Goal: Information Seeking & Learning: Learn about a topic

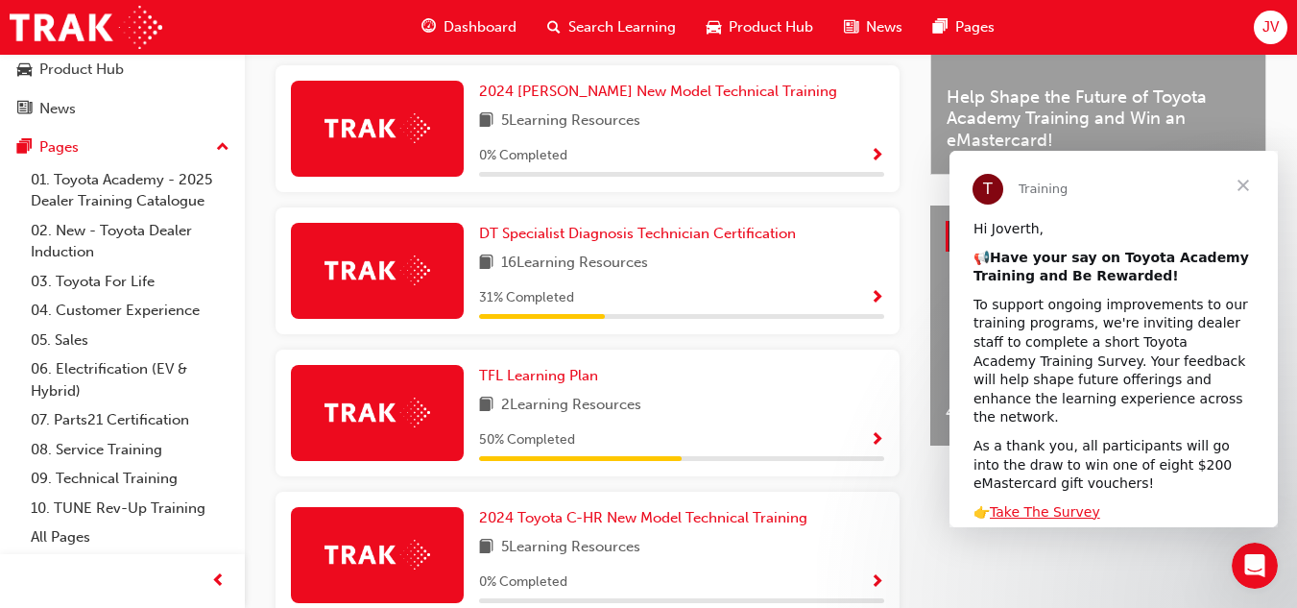
scroll to position [603, 0]
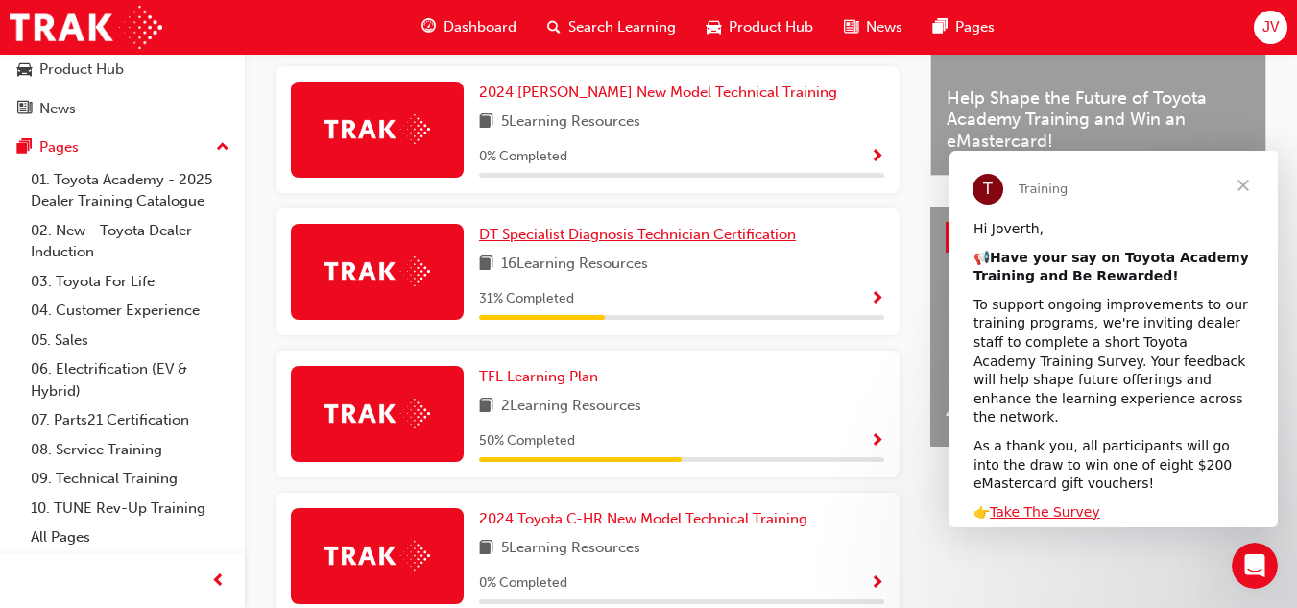
click at [730, 243] on span "DT Specialist Diagnosis Technician Certification" at bounding box center [637, 234] width 317 height 17
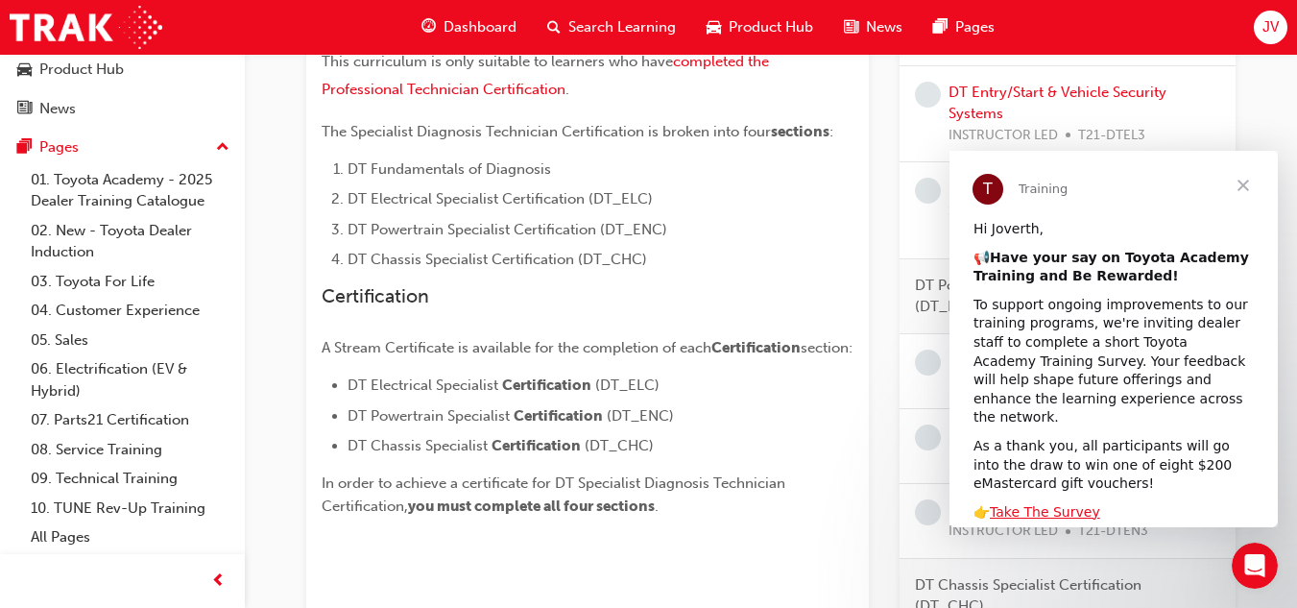
scroll to position [515, 0]
click at [1245, 183] on span "Close" at bounding box center [1243, 185] width 69 height 69
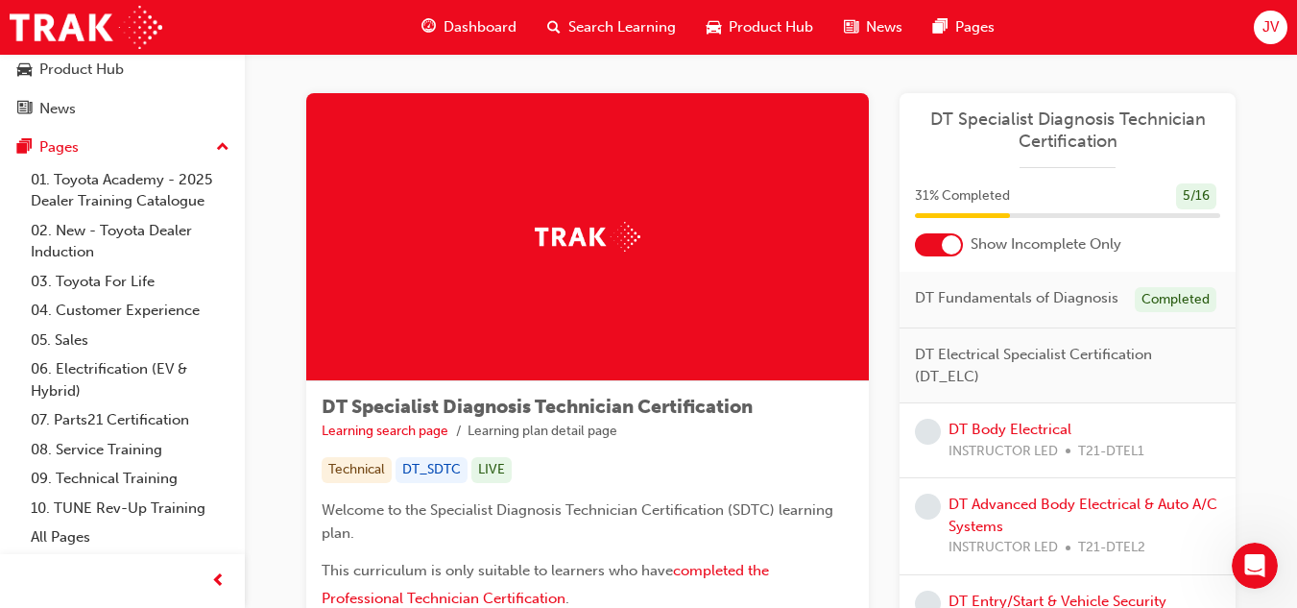
scroll to position [6, 0]
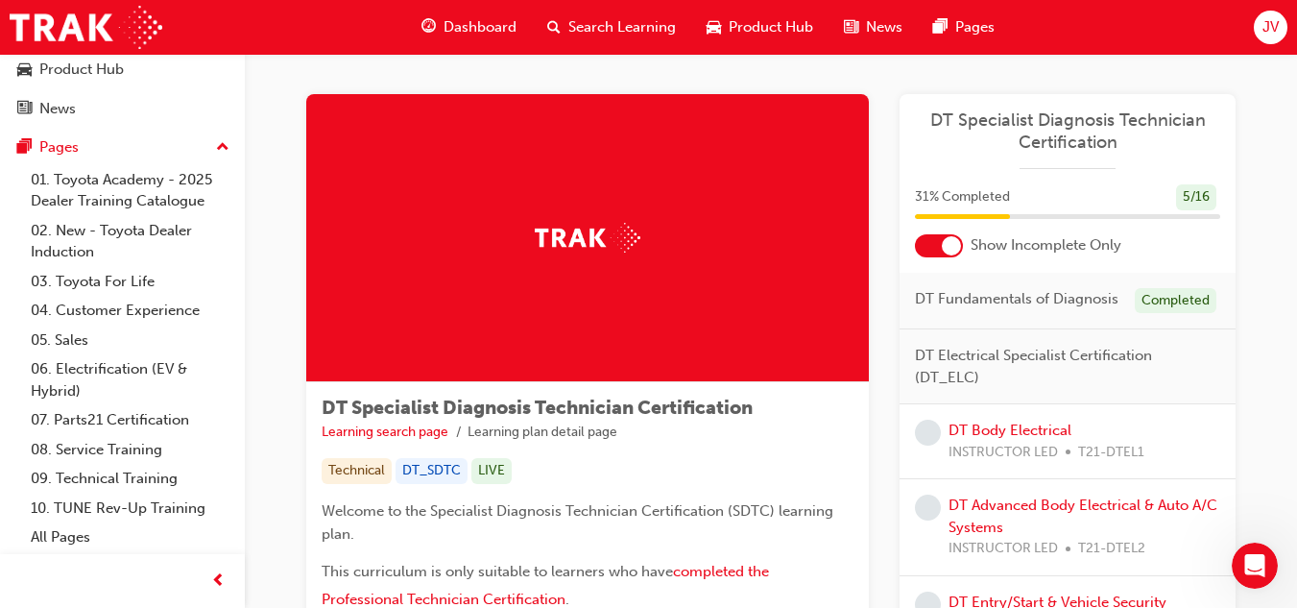
click at [1013, 302] on span "DT Fundamentals of Diagnosis" at bounding box center [1017, 299] width 204 height 22
click at [1139, 411] on div "DT Body Electrical INSTRUCTOR LED T21-DTEL1" at bounding box center [1068, 441] width 336 height 75
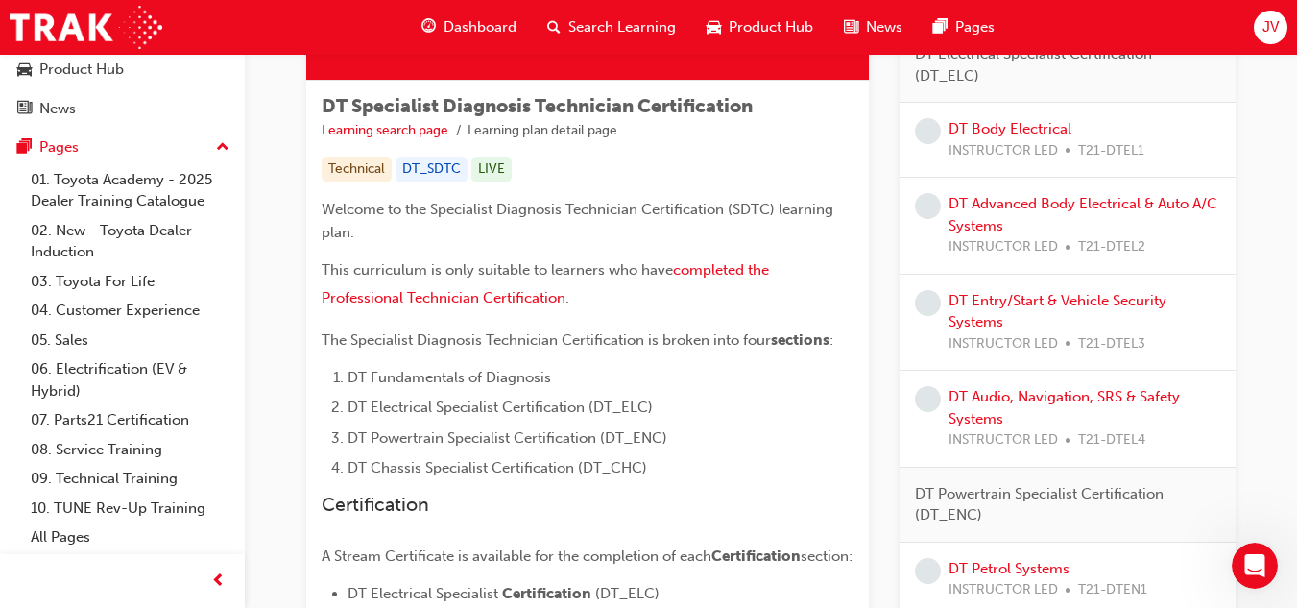
scroll to position [0, 0]
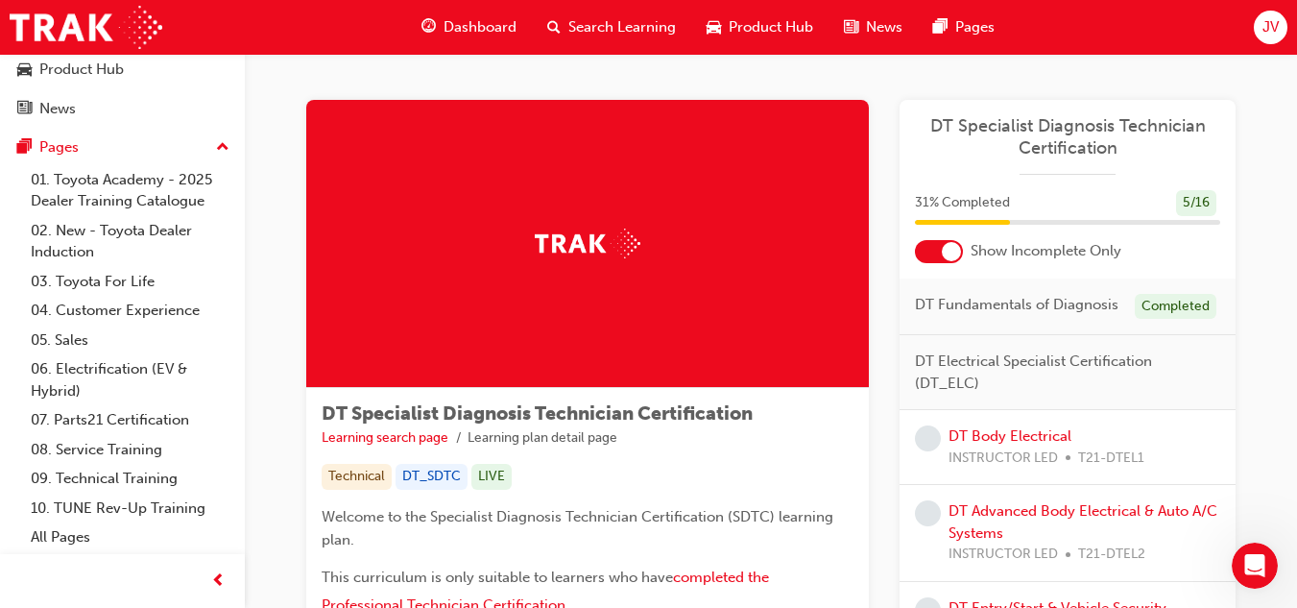
click at [1085, 255] on span "Show Incomplete Only" at bounding box center [1046, 251] width 151 height 22
click at [1204, 305] on div "Completed" at bounding box center [1176, 307] width 82 height 26
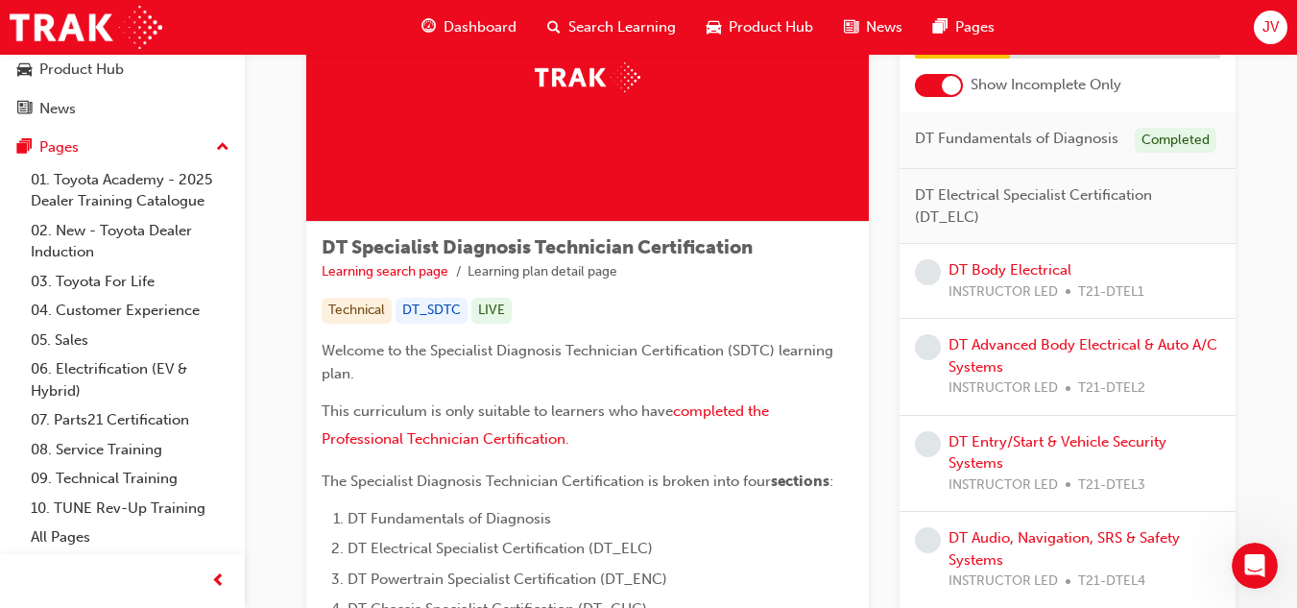
scroll to position [165, 0]
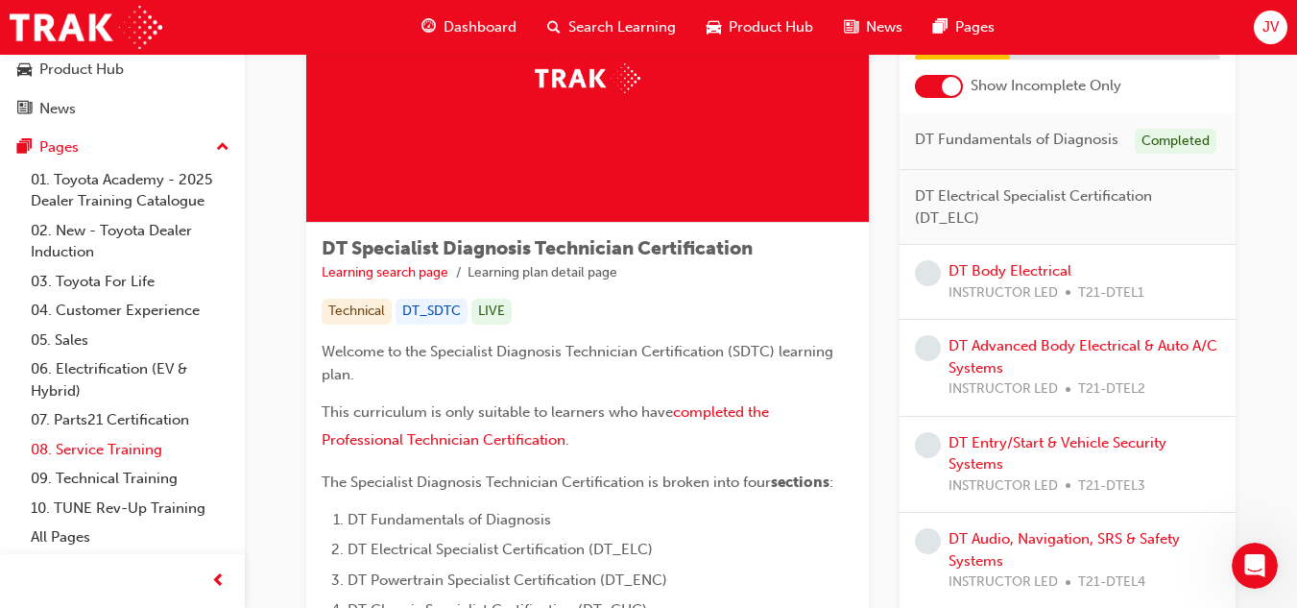
click at [130, 446] on link "08. Service Training" at bounding box center [130, 450] width 214 height 30
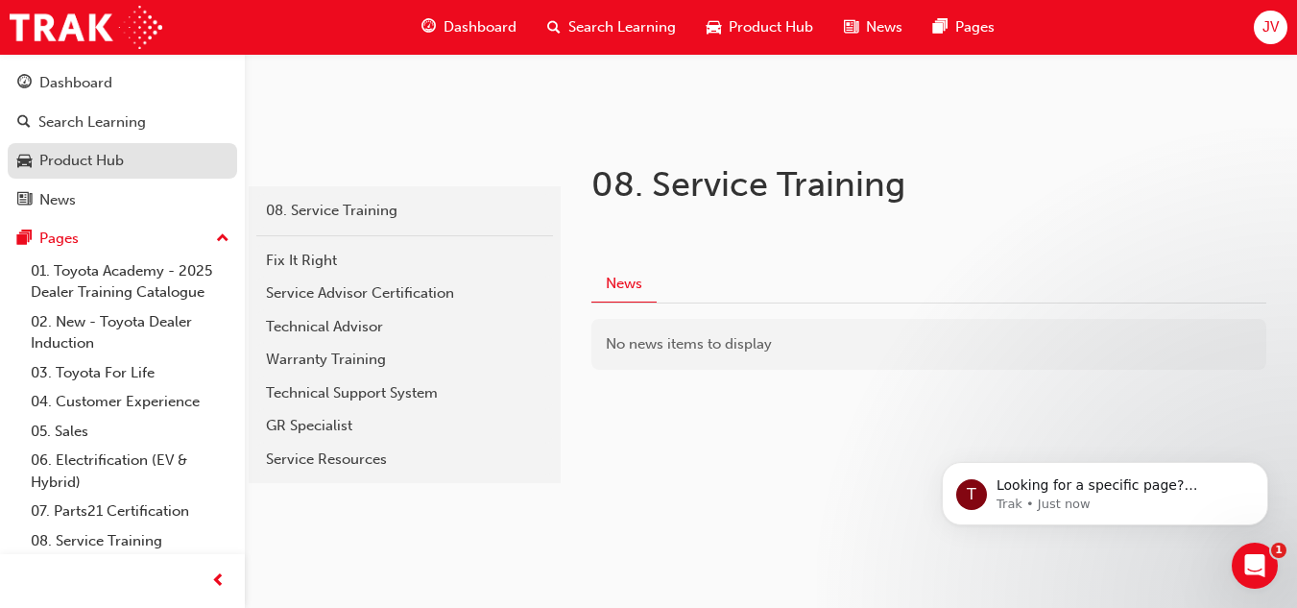
click at [78, 148] on link "Product Hub" at bounding box center [122, 161] width 229 height 36
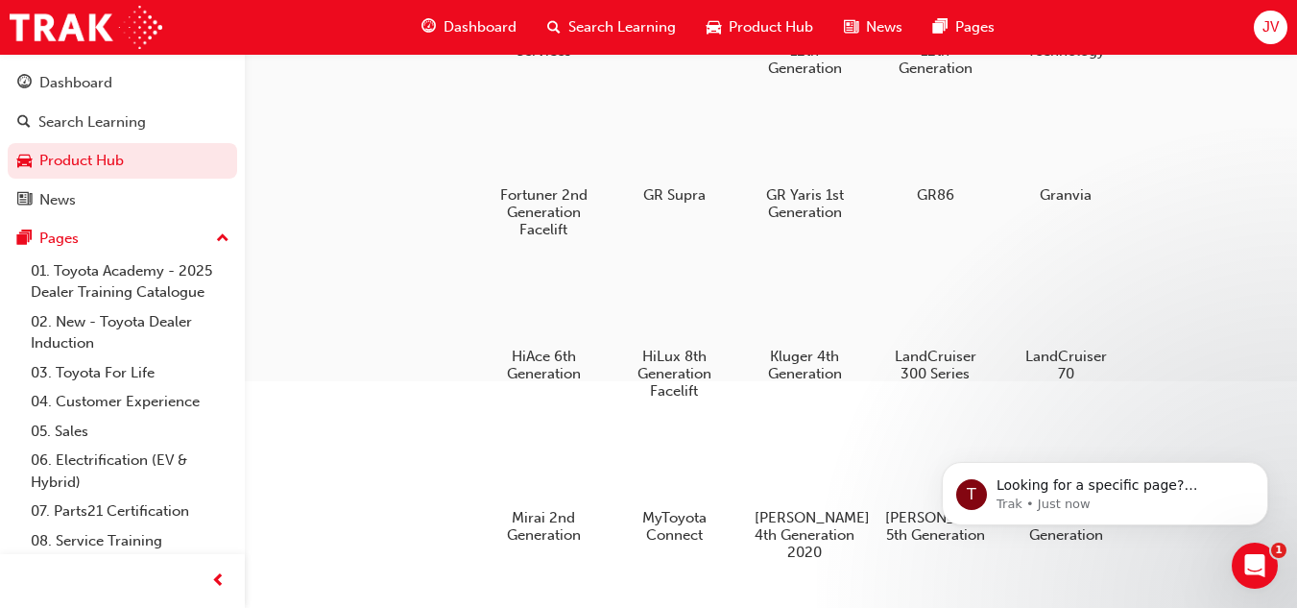
scroll to position [389, 0]
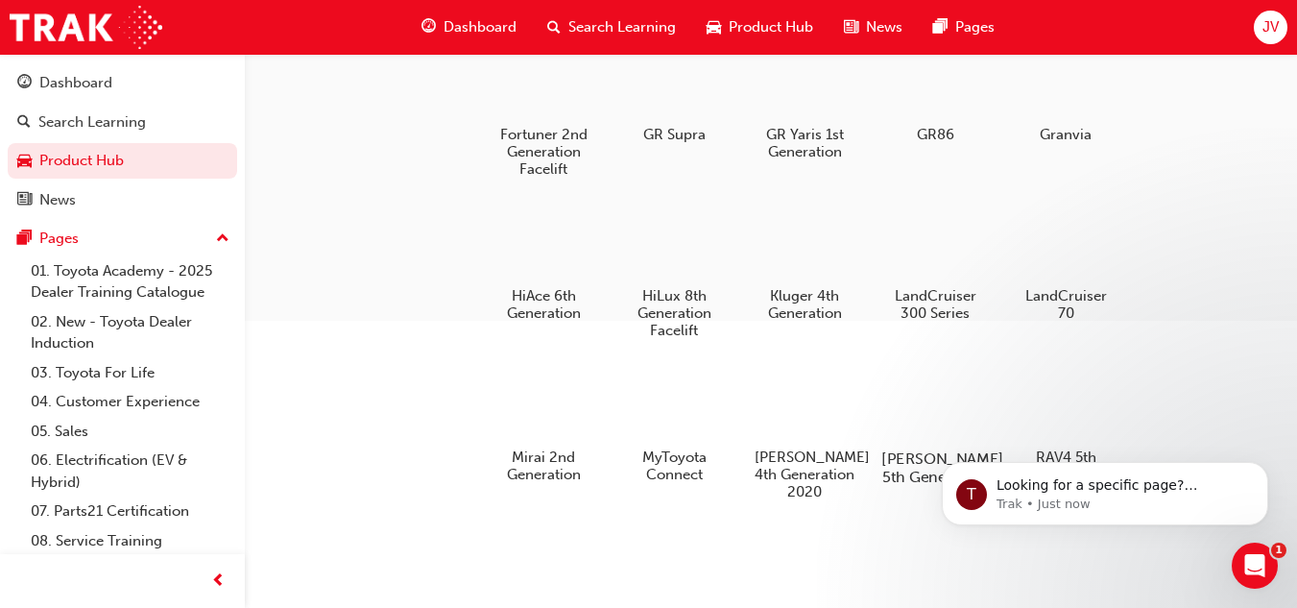
click at [931, 407] on div at bounding box center [935, 403] width 107 height 77
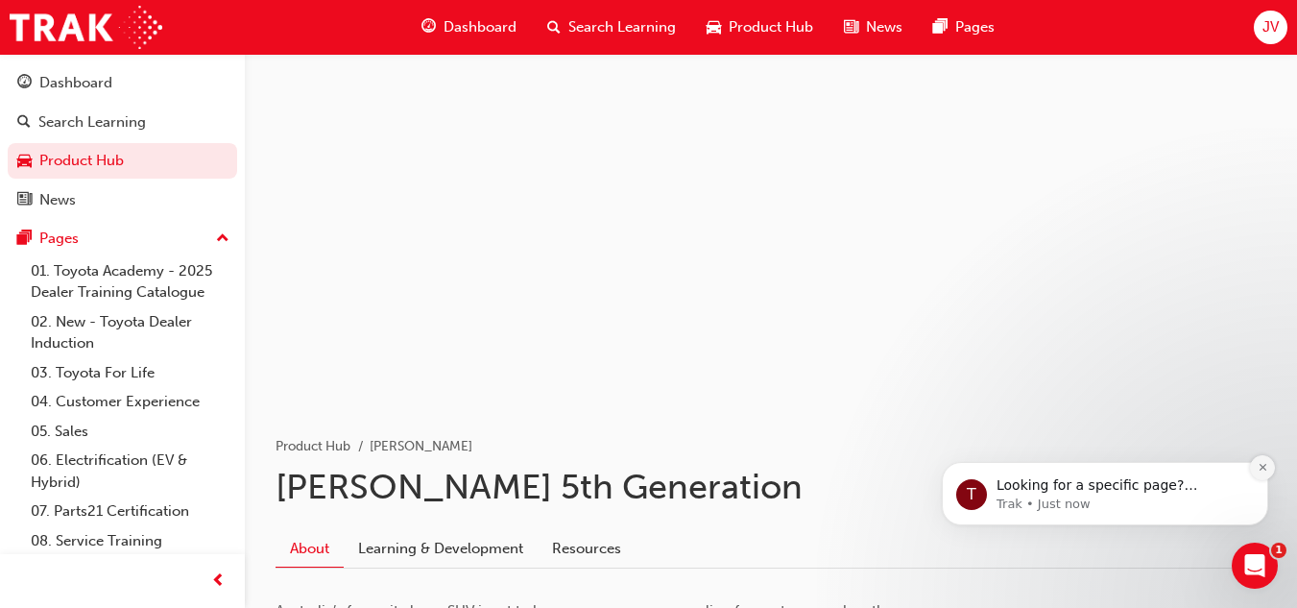
click at [1267, 471] on icon "Dismiss notification" at bounding box center [1263, 467] width 11 height 11
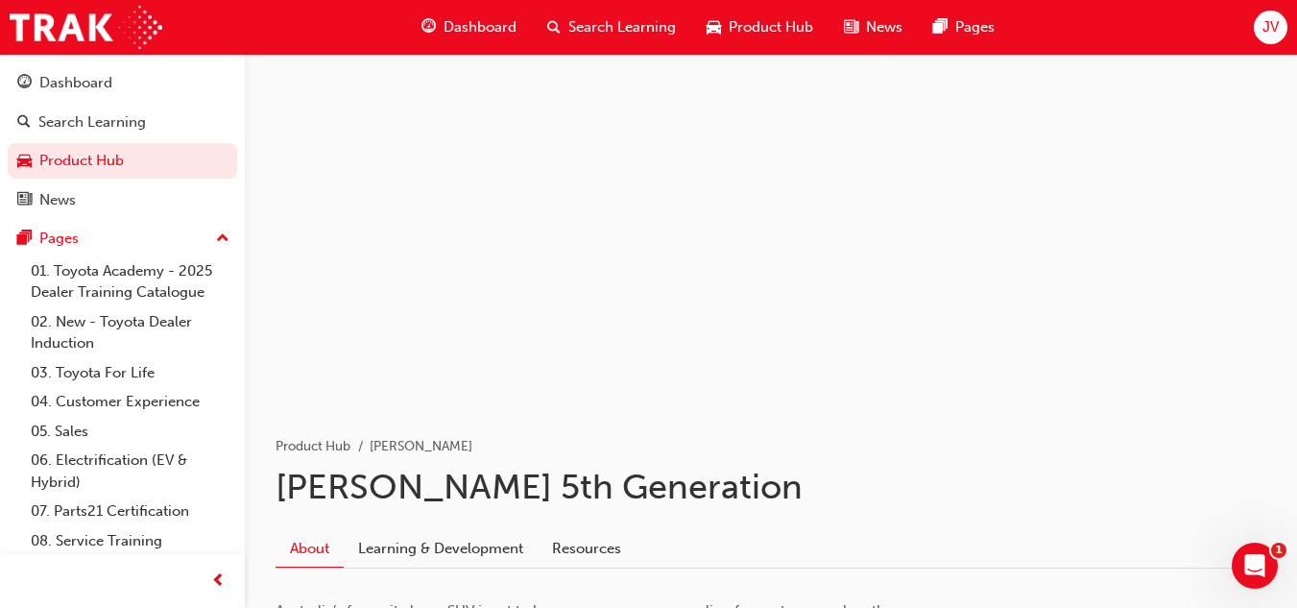
scroll to position [281, 0]
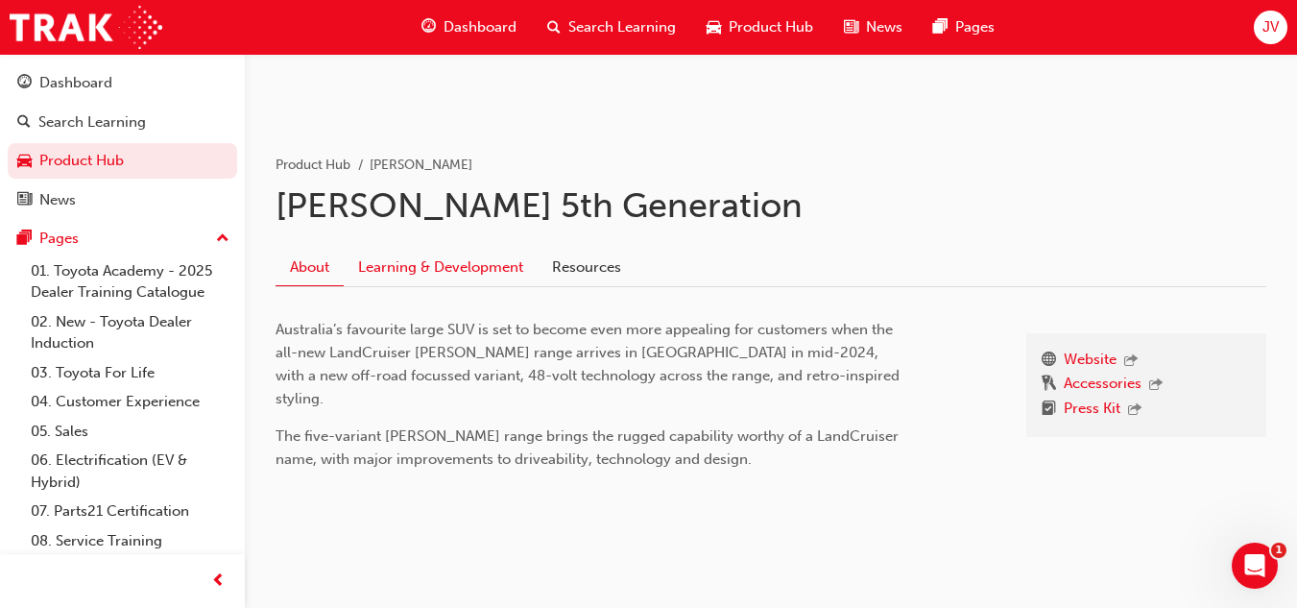
click at [438, 268] on link "Learning & Development" at bounding box center [441, 267] width 194 height 36
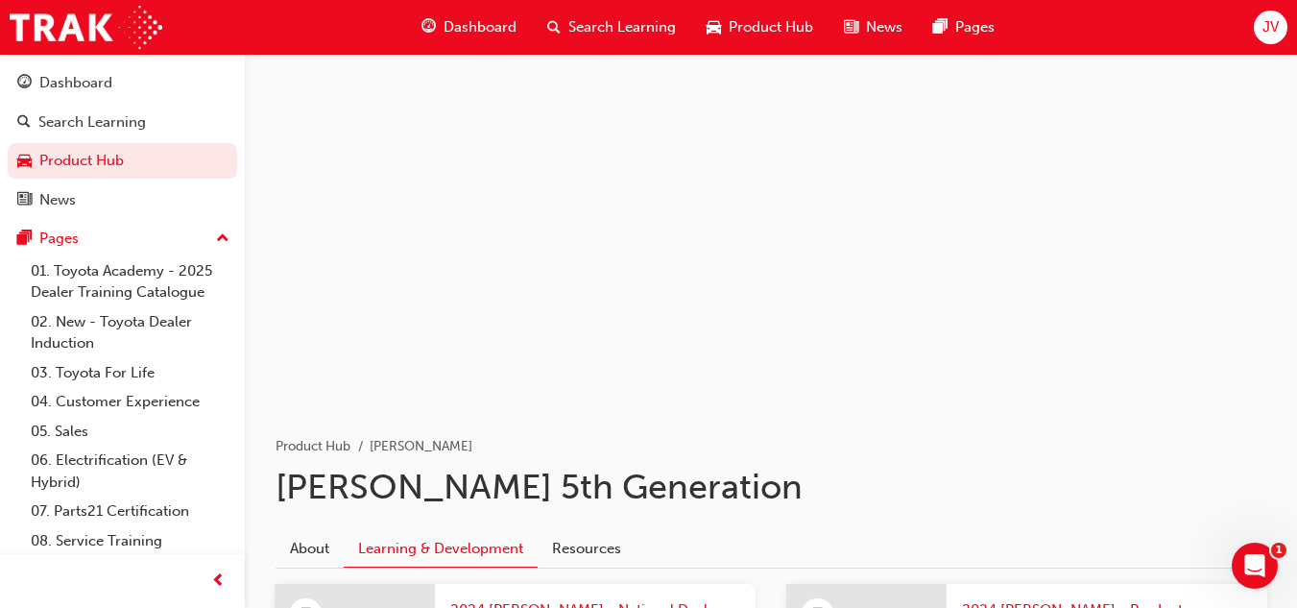
click at [457, 23] on span "Dashboard" at bounding box center [480, 27] width 73 height 22
